Goal: Find specific page/section: Find specific page/section

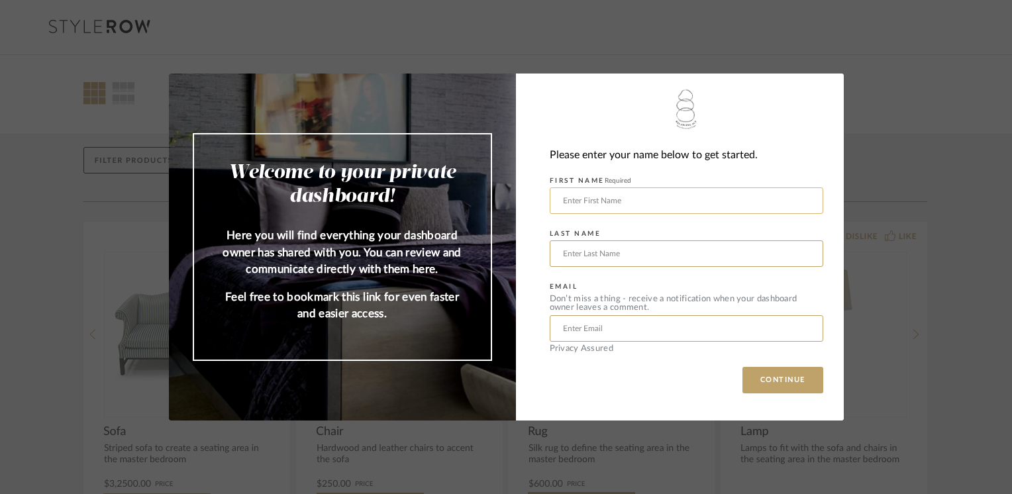
click at [674, 193] on input "text" at bounding box center [687, 201] width 274 height 27
type input "[PERSON_NAME]"
drag, startPoint x: 659, startPoint y: 325, endPoint x: 537, endPoint y: 325, distance: 121.9
click at [537, 325] on div "Please enter your name below to get started. FIRST NAME Required [PERSON_NAME] …" at bounding box center [680, 247] width 328 height 347
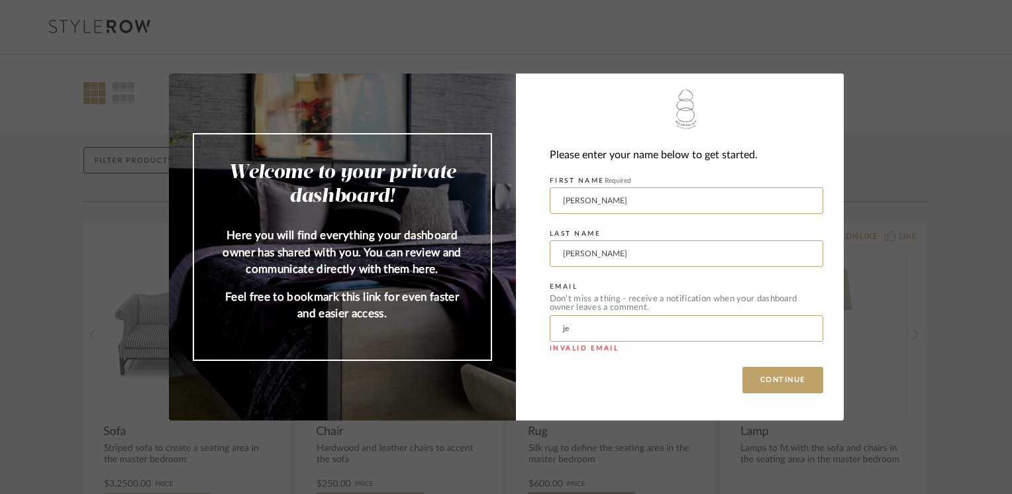
type input "[PERSON_NAME][EMAIL_ADDRESS][DOMAIN_NAME]"
click at [755, 381] on button "CONTINUE" at bounding box center [783, 380] width 81 height 27
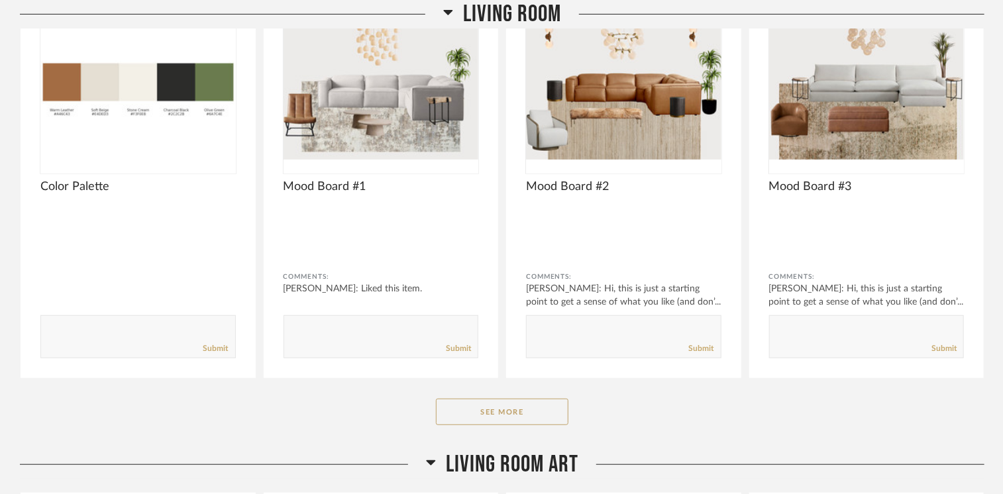
scroll to position [398, 0]
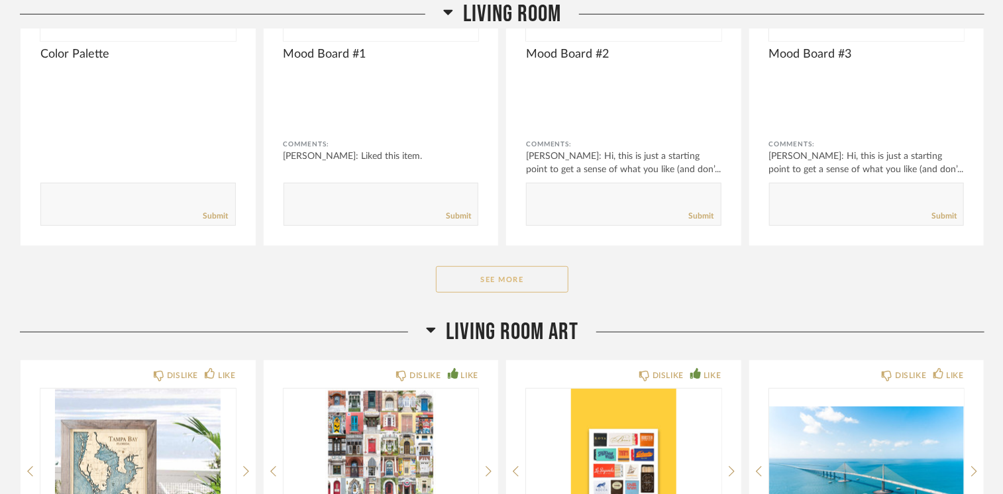
click at [514, 285] on button "See More" at bounding box center [502, 279] width 133 height 27
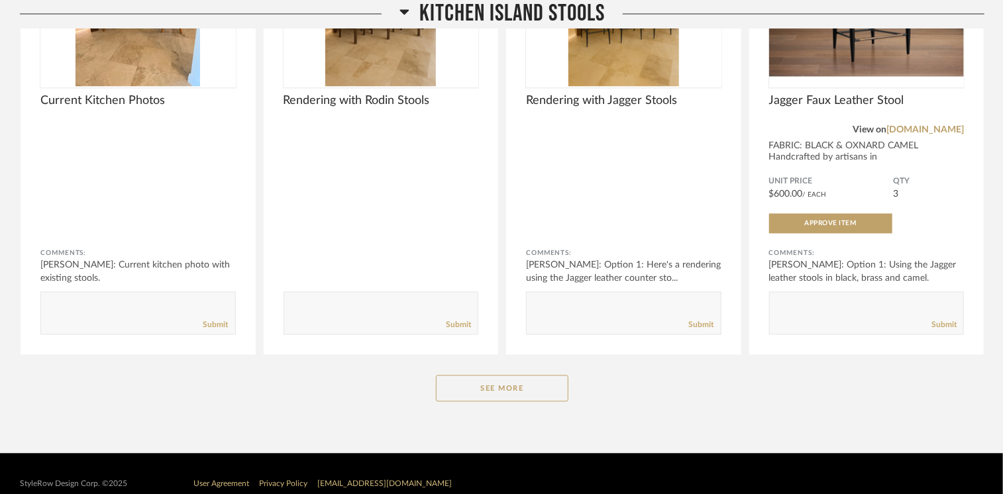
scroll to position [3829, 0]
